Goal: Navigation & Orientation: Find specific page/section

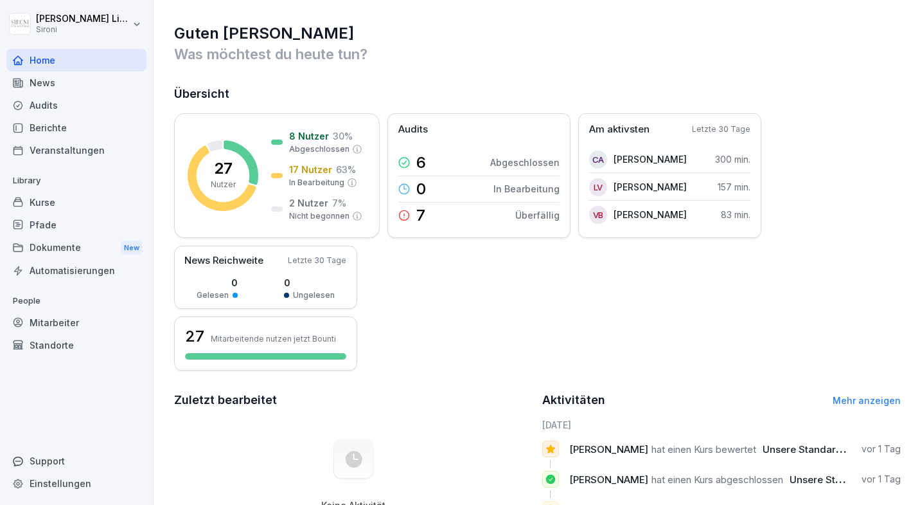
click at [49, 213] on div "Pfade" at bounding box center [76, 224] width 140 height 22
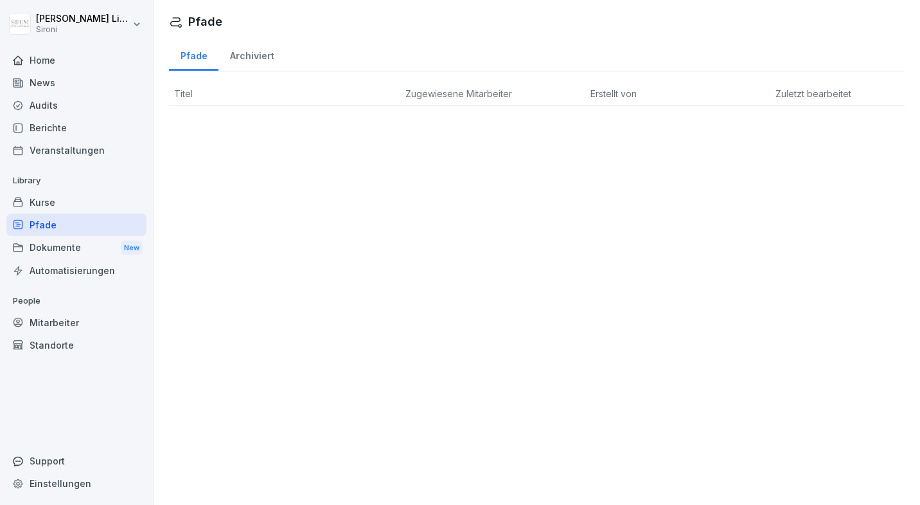
click at [49, 207] on div "Kurse" at bounding box center [76, 202] width 140 height 22
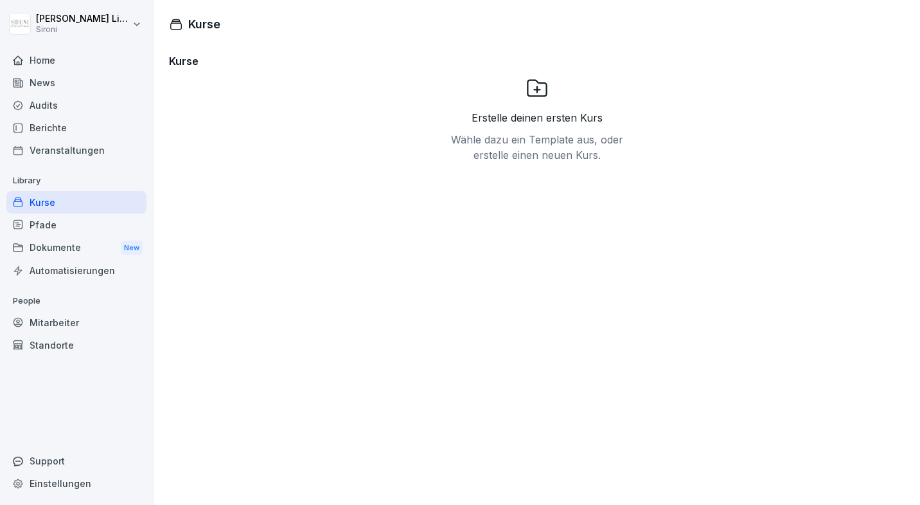
click at [56, 231] on div "Pfade" at bounding box center [76, 224] width 140 height 22
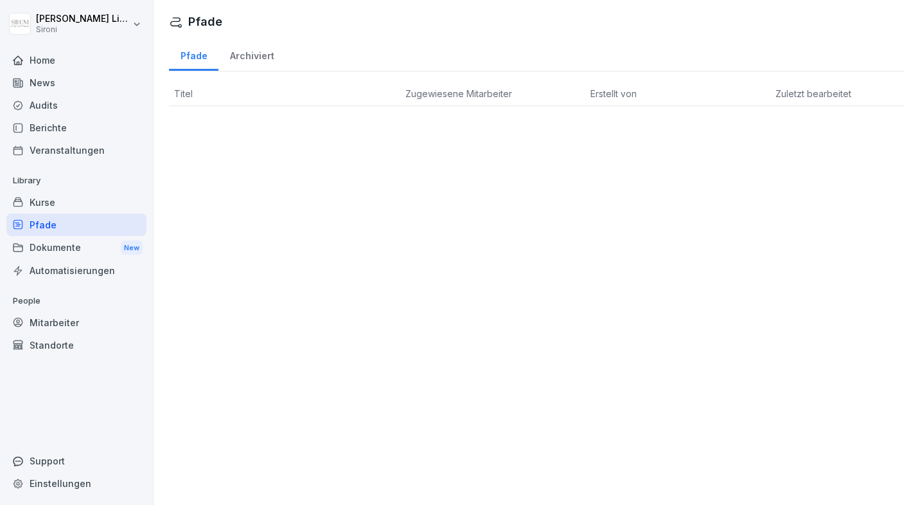
click at [80, 316] on div "Mitarbeiter" at bounding box center [76, 322] width 140 height 22
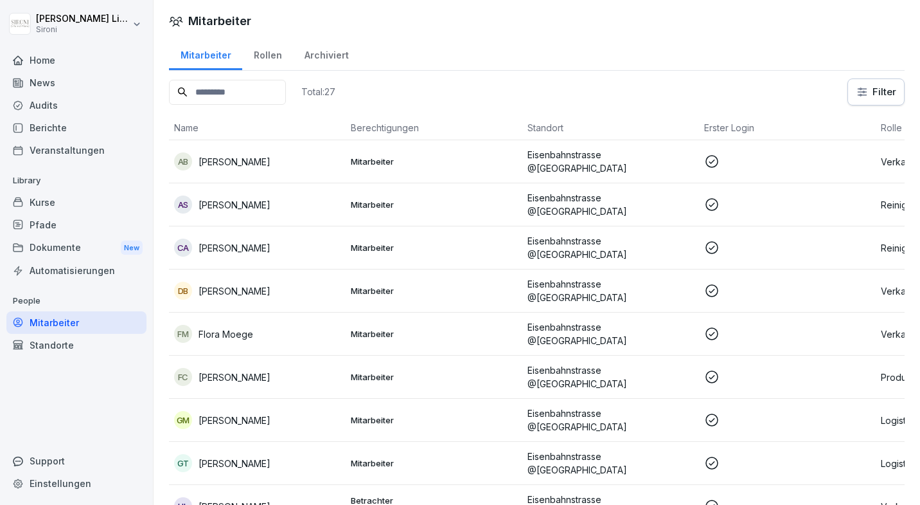
scroll to position [8, 0]
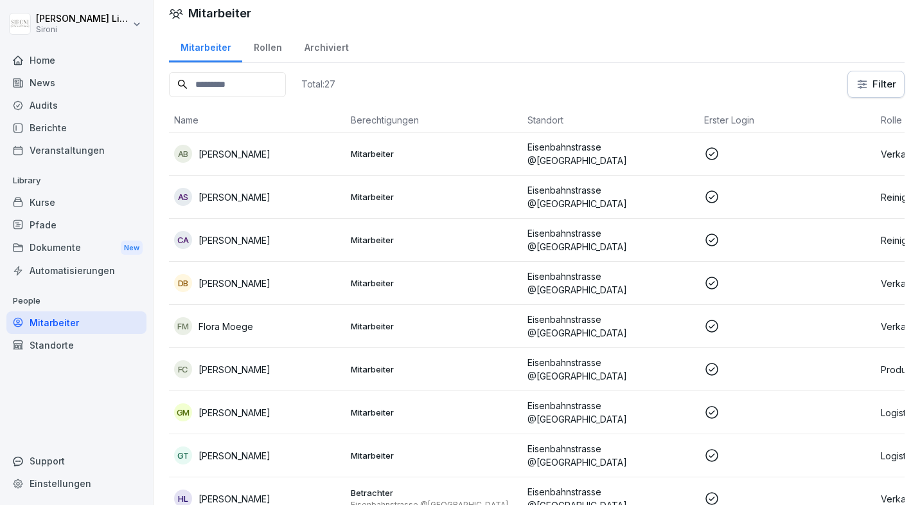
click at [76, 134] on div "Berichte" at bounding box center [76, 127] width 140 height 22
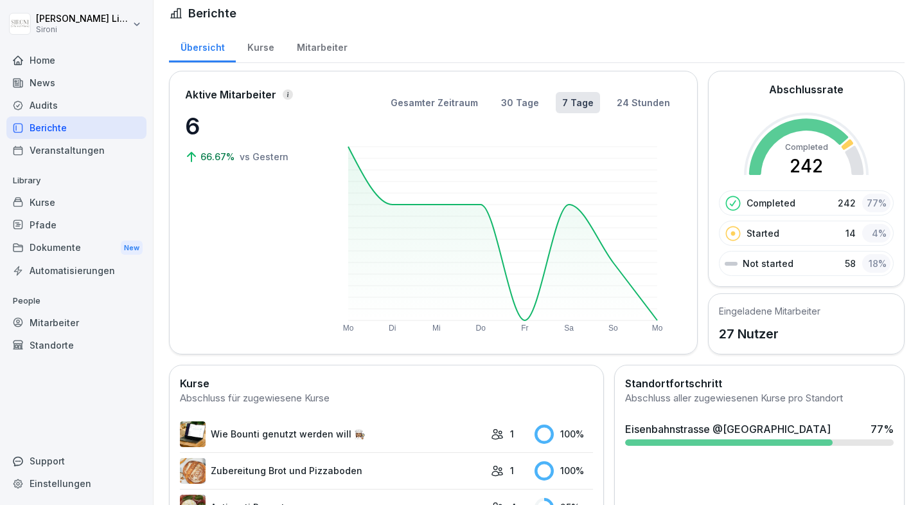
click at [259, 47] on div "Kurse" at bounding box center [260, 46] width 49 height 33
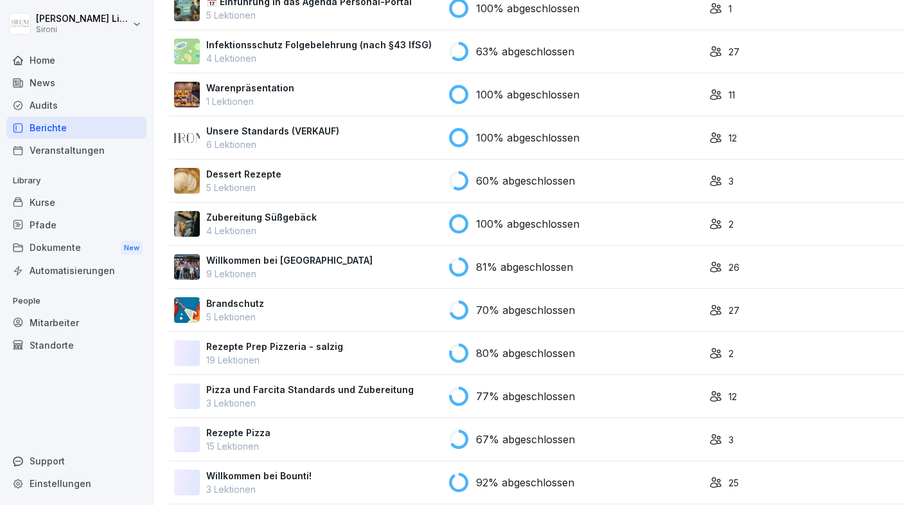
scroll to position [1009, 0]
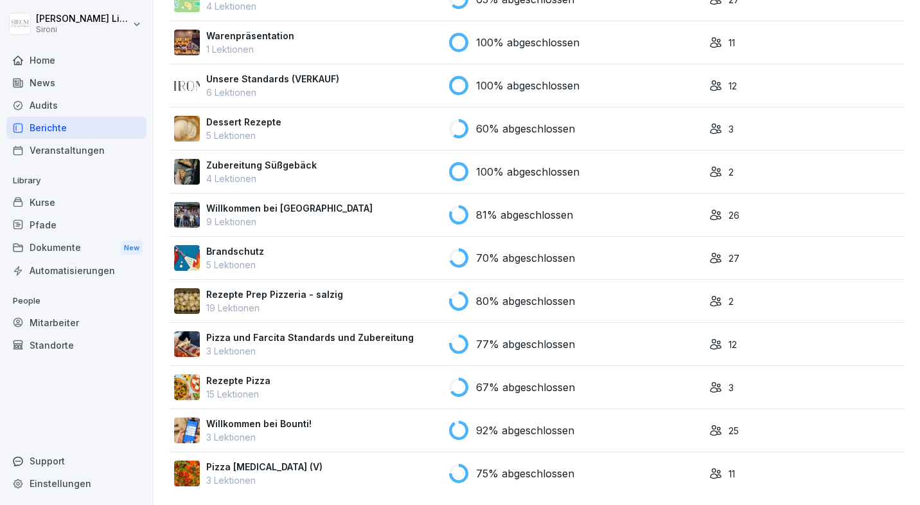
click at [454, 472] on rect at bounding box center [458, 472] width 19 height 19
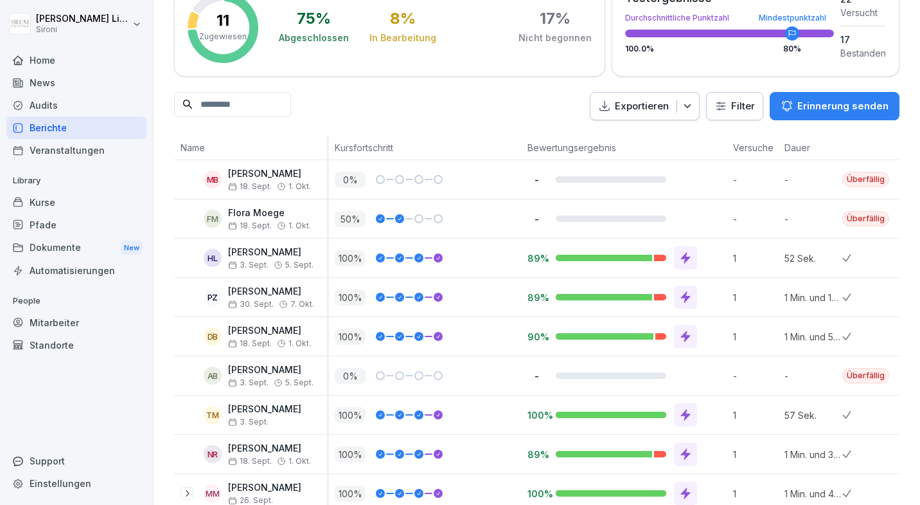
scroll to position [87, 0]
click at [108, 132] on div "Berichte" at bounding box center [76, 127] width 140 height 22
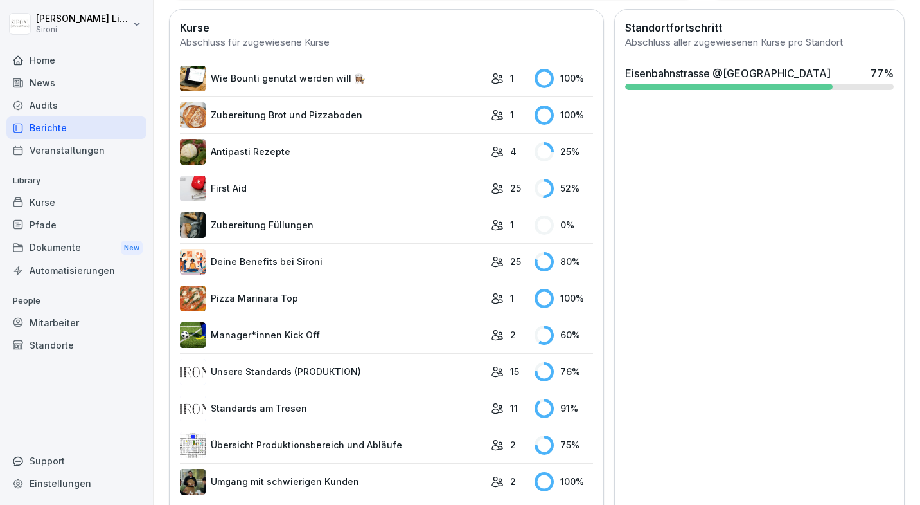
scroll to position [370, 0]
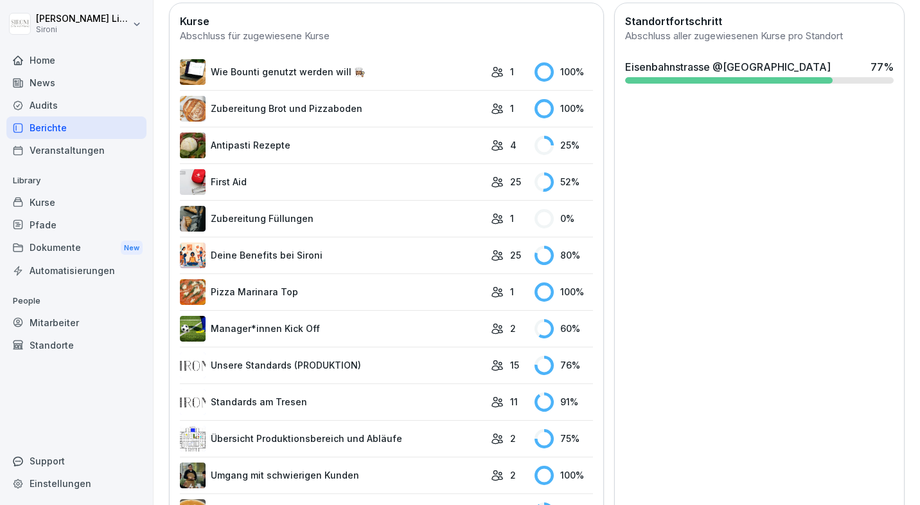
click at [399, 184] on link "First Aid" at bounding box center [332, 182] width 305 height 26
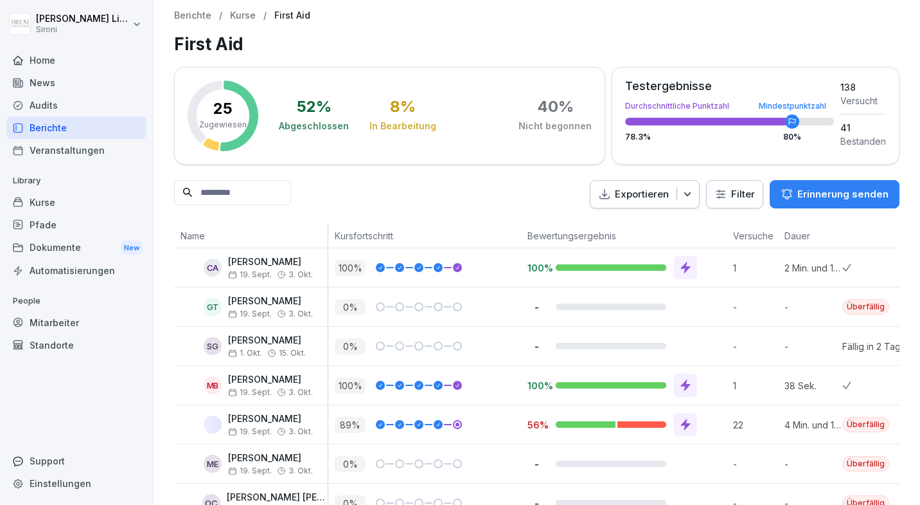
click at [102, 133] on div "Berichte" at bounding box center [76, 127] width 140 height 22
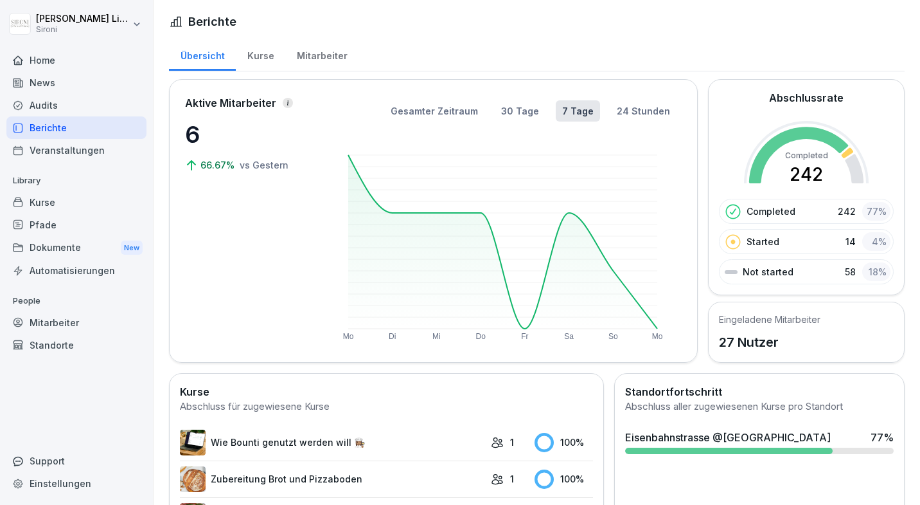
click at [267, 60] on div "Kurse" at bounding box center [260, 54] width 49 height 33
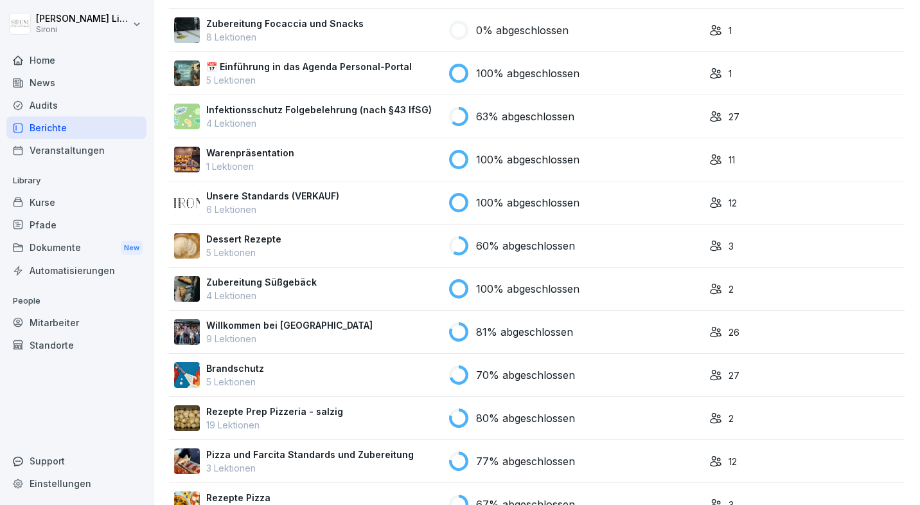
scroll to position [1009, 0]
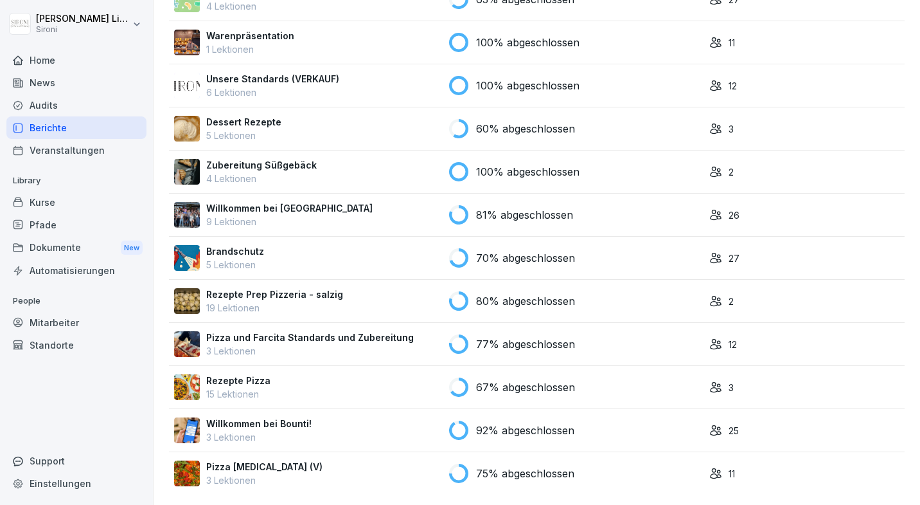
click at [206, 466] on p "Pizza [MEDICAL_DATA] (V)" at bounding box center [264, 466] width 116 height 13
